Goal: Task Accomplishment & Management: Use online tool/utility

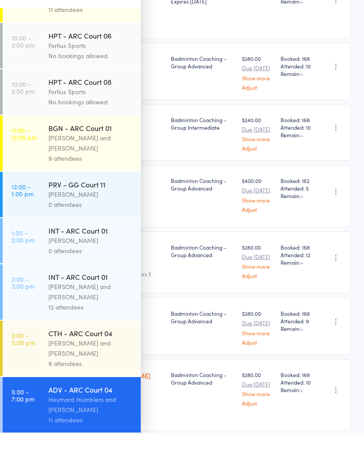
scroll to position [211, 0]
click at [136, 59] on div "HPT - ARC Court 06 Fortius Sports No bookings allowed" at bounding box center [94, 81] width 92 height 45
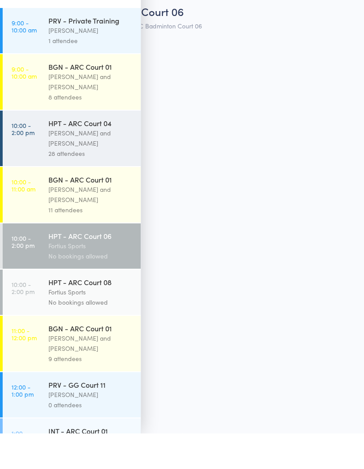
scroll to position [6, 0]
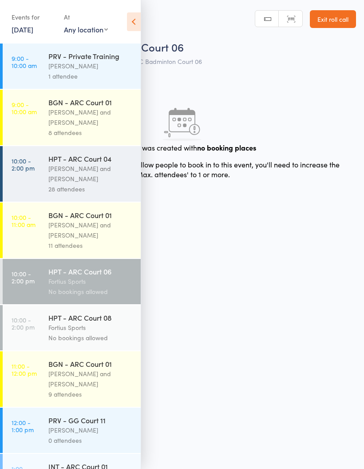
click at [134, 15] on icon at bounding box center [134, 21] width 14 height 19
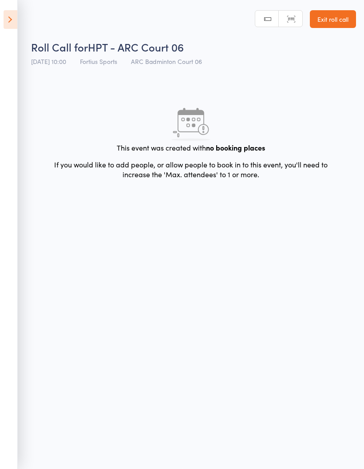
scroll to position [0, 0]
click at [11, 18] on icon at bounding box center [11, 19] width 14 height 19
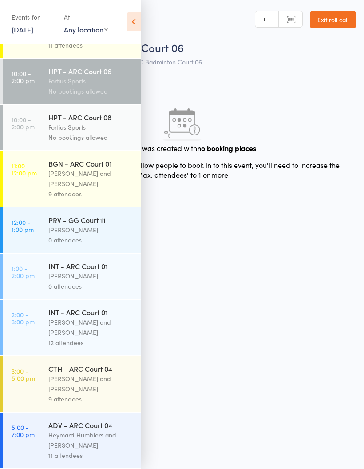
scroll to position [211, 0]
click at [84, 432] on div "Heymard Humblers and [PERSON_NAME]" at bounding box center [90, 440] width 85 height 20
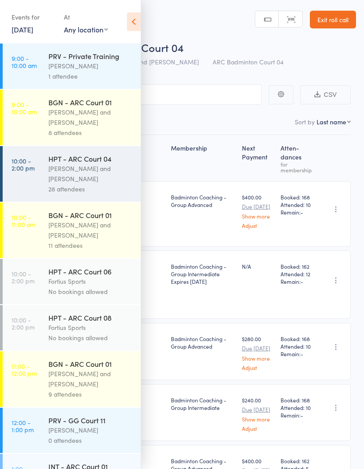
click at [128, 16] on icon at bounding box center [134, 21] width 14 height 19
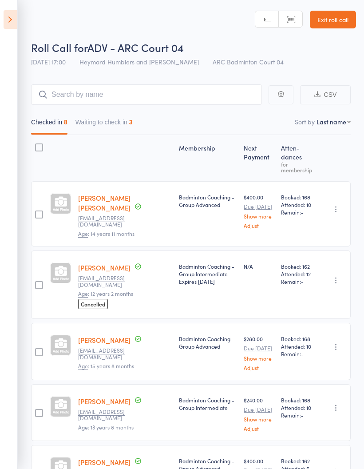
click at [113, 120] on button "Waiting to check in 3" at bounding box center [104, 124] width 57 height 20
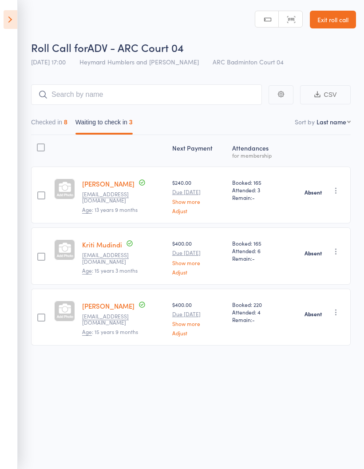
click at [340, 193] on icon "button" at bounding box center [336, 190] width 9 height 9
click at [328, 209] on li "Check in" at bounding box center [304, 208] width 73 height 11
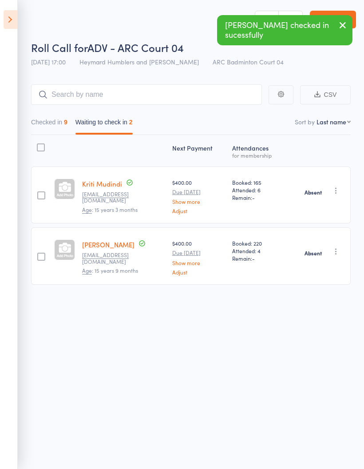
click at [60, 121] on button "Checked in 9" at bounding box center [49, 124] width 36 height 20
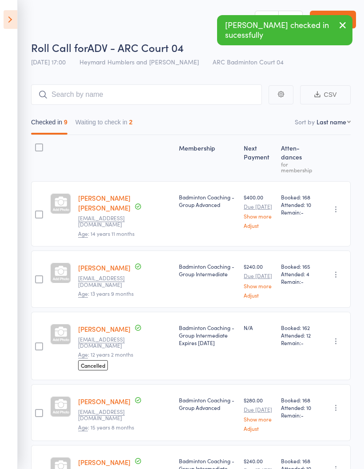
click at [6, 22] on icon at bounding box center [11, 19] width 14 height 19
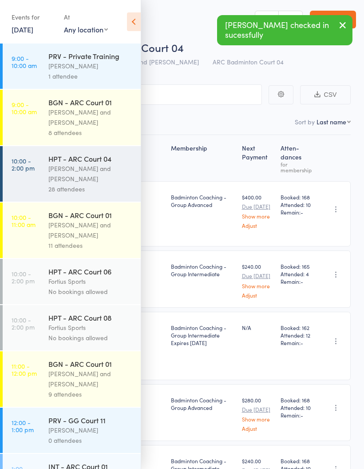
click at [132, 23] on icon at bounding box center [134, 21] width 14 height 19
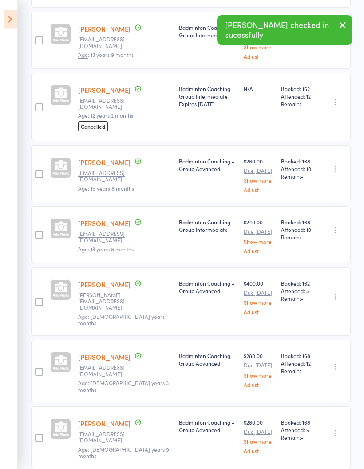
scroll to position [270, 0]
